Goal: Entertainment & Leisure: Consume media (video, audio)

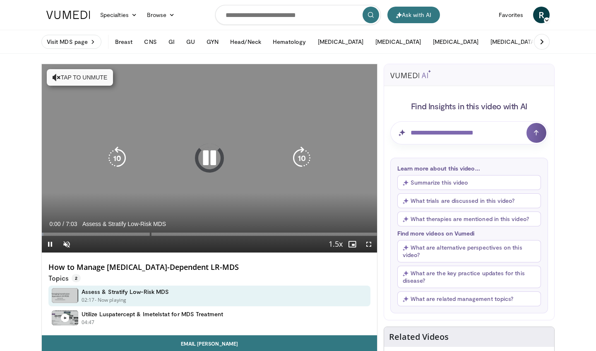
click at [80, 81] on button "Tap to unmute" at bounding box center [80, 77] width 66 height 17
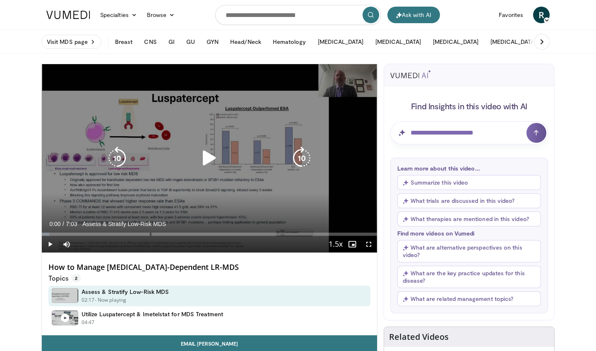
click at [207, 153] on icon "Video Player" at bounding box center [209, 158] width 23 height 23
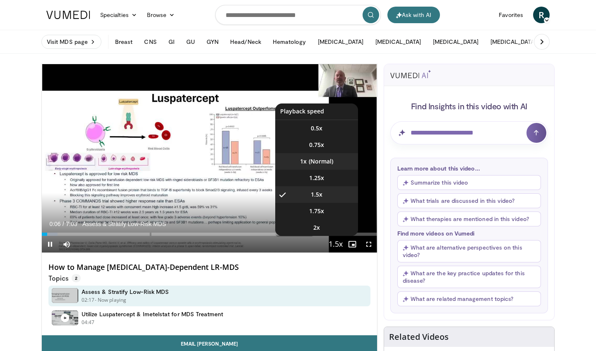
click at [324, 156] on li "1x" at bounding box center [316, 161] width 83 height 17
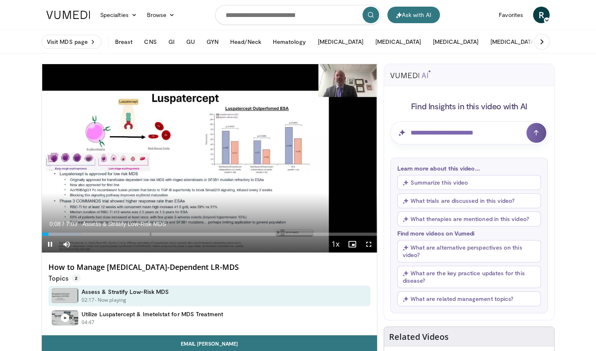
click at [365, 245] on span "Video Player" at bounding box center [368, 244] width 17 height 17
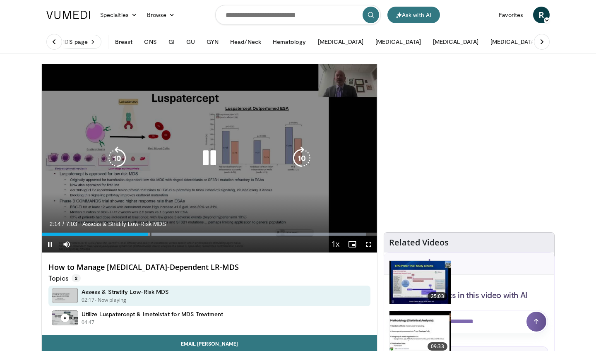
click at [212, 164] on icon "Video Player" at bounding box center [209, 158] width 23 height 23
click at [210, 158] on icon "Video Player" at bounding box center [209, 158] width 23 height 23
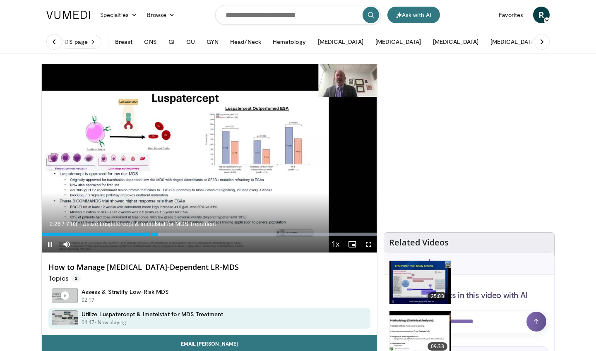
click at [368, 243] on span "Video Player" at bounding box center [368, 244] width 17 height 17
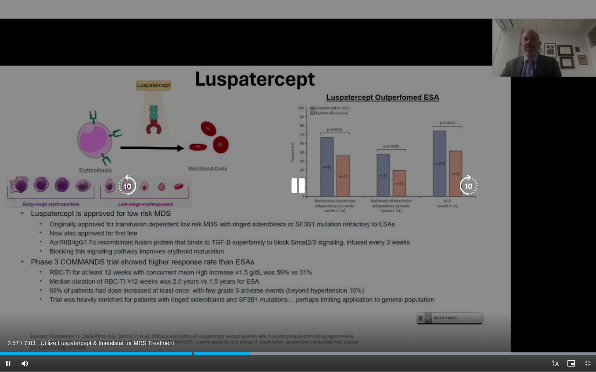
click at [471, 187] on icon "Video Player" at bounding box center [468, 186] width 23 height 23
click at [467, 187] on icon "Video Player" at bounding box center [468, 186] width 23 height 23
click at [468, 184] on icon "Video Player" at bounding box center [468, 186] width 23 height 23
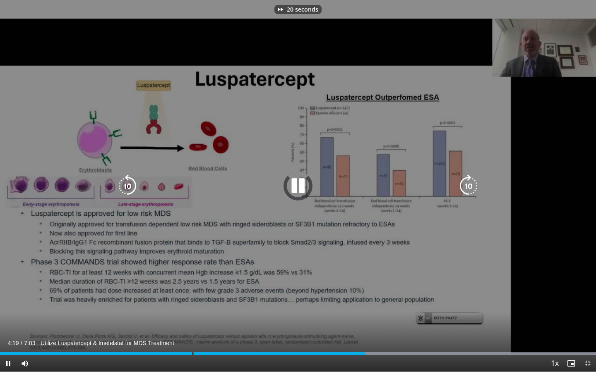
click at [468, 184] on icon "Video Player" at bounding box center [468, 186] width 23 height 23
click at [474, 189] on icon "Video Player" at bounding box center [468, 186] width 23 height 23
click at [466, 187] on icon "Video Player" at bounding box center [468, 186] width 23 height 23
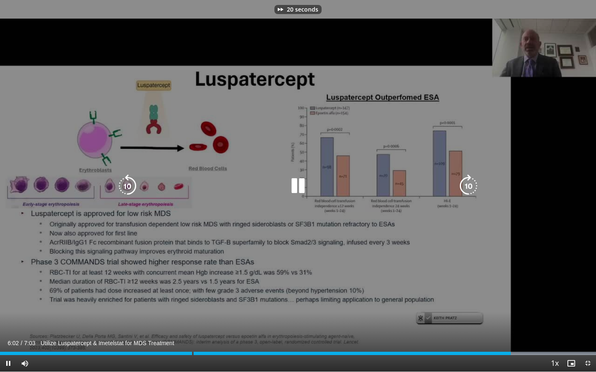
click at [466, 187] on icon "Video Player" at bounding box center [468, 186] width 23 height 23
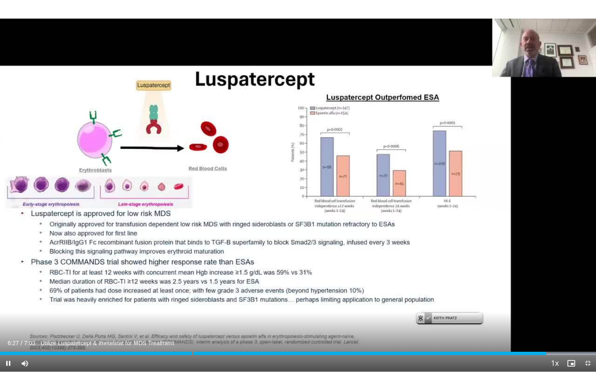
click at [590, 351] on span "Video Player" at bounding box center [587, 363] width 17 height 17
